Goal: Task Accomplishment & Management: Use online tool/utility

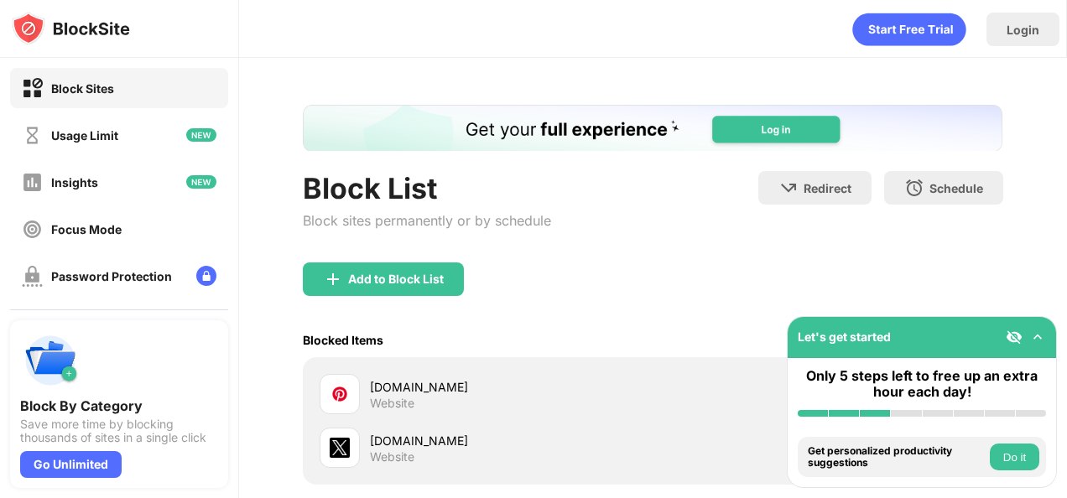
click at [409, 283] on div "Add to Block List" at bounding box center [396, 279] width 96 height 13
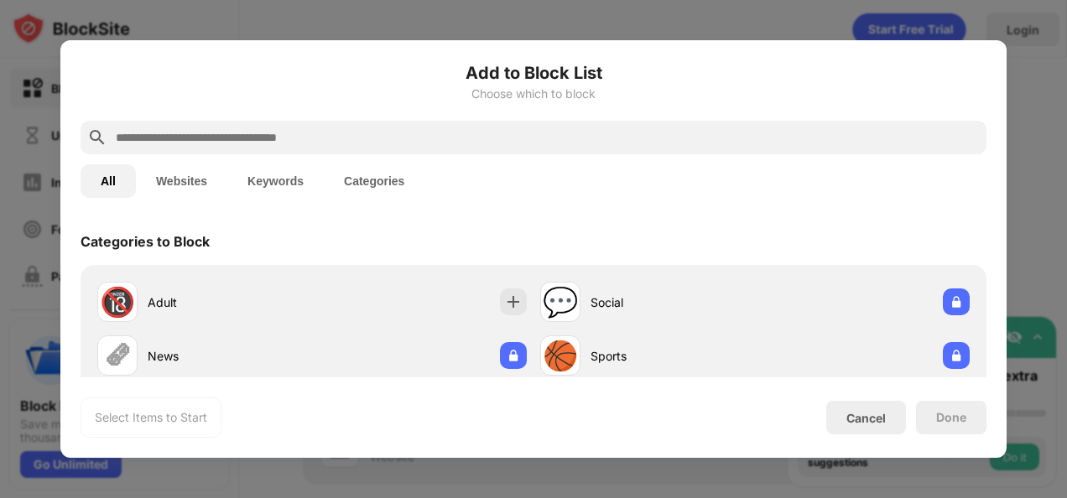
click at [405, 138] on input "text" at bounding box center [547, 138] width 866 height 20
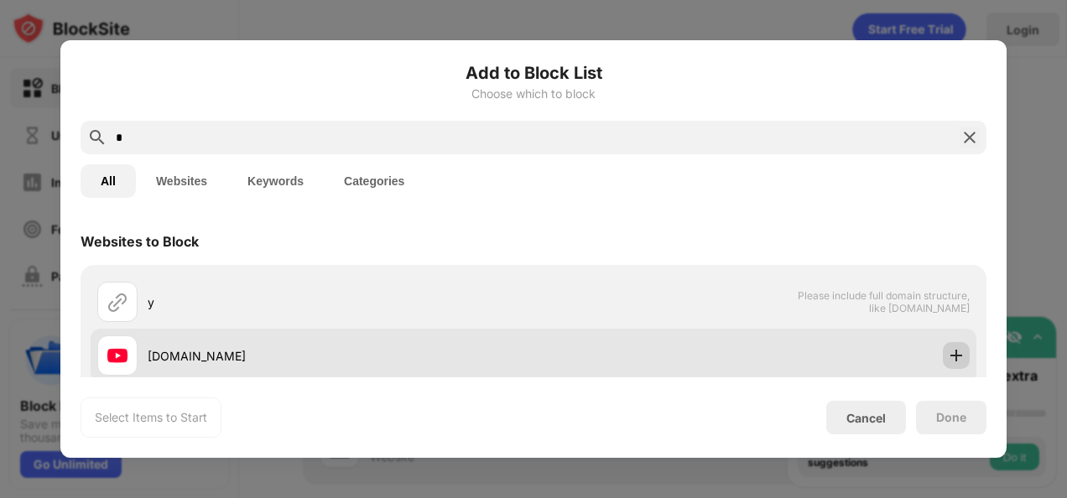
type input "*"
click at [948, 360] on img at bounding box center [956, 355] width 17 height 17
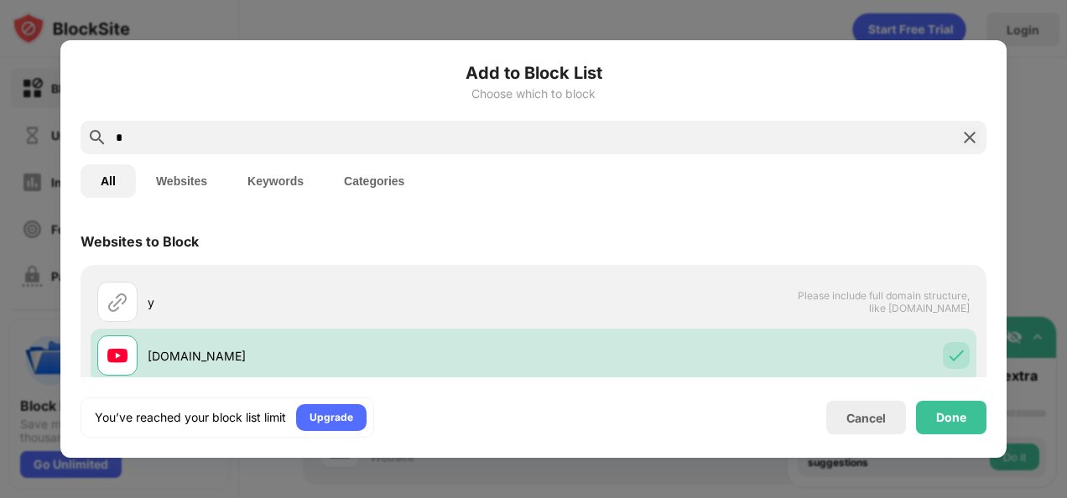
click at [957, 400] on div "You’ve reached your block list limit Upgrade Cancel Done" at bounding box center [534, 418] width 906 height 40
click at [967, 415] on div "Done" at bounding box center [951, 418] width 70 height 34
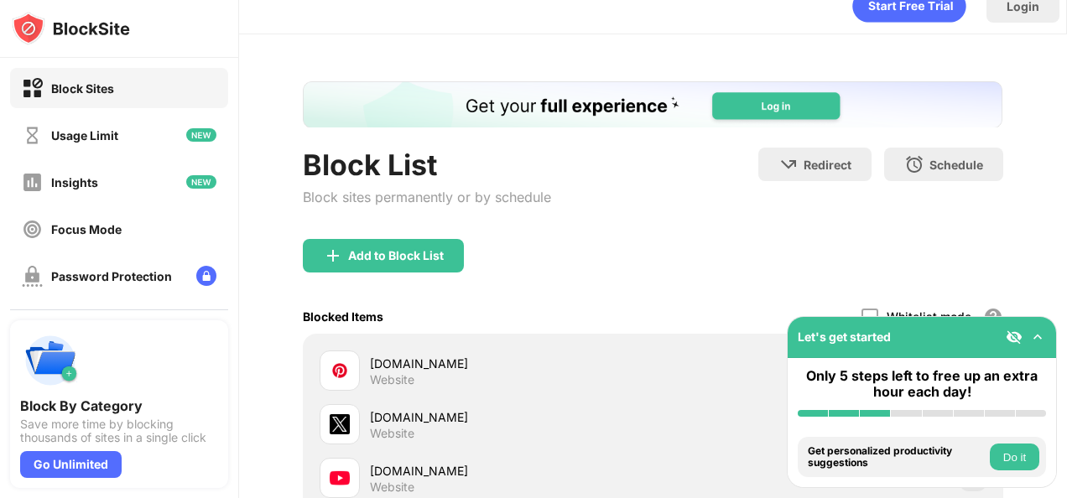
scroll to position [23, 0]
